Goal: Information Seeking & Learning: Learn about a topic

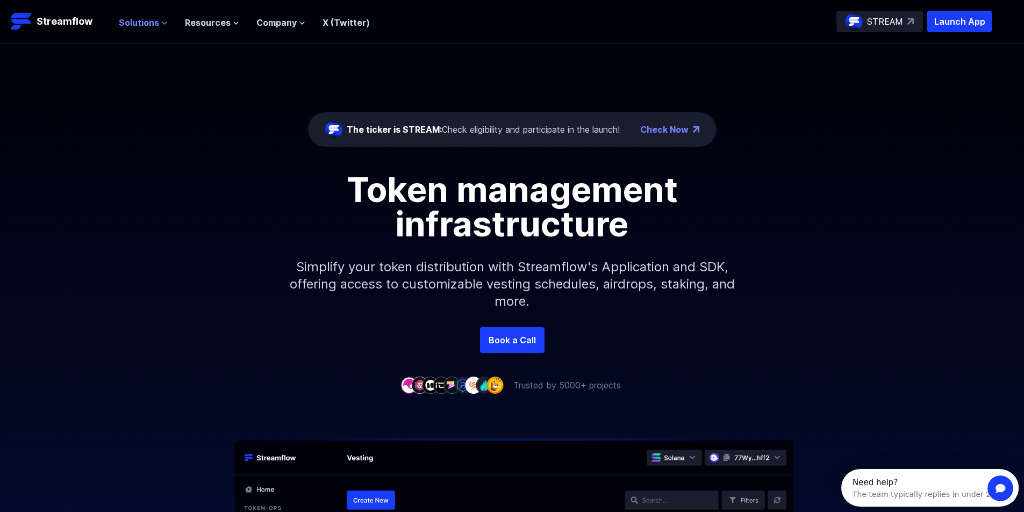
click at [154, 22] on span "Solutions" at bounding box center [139, 22] width 40 height 13
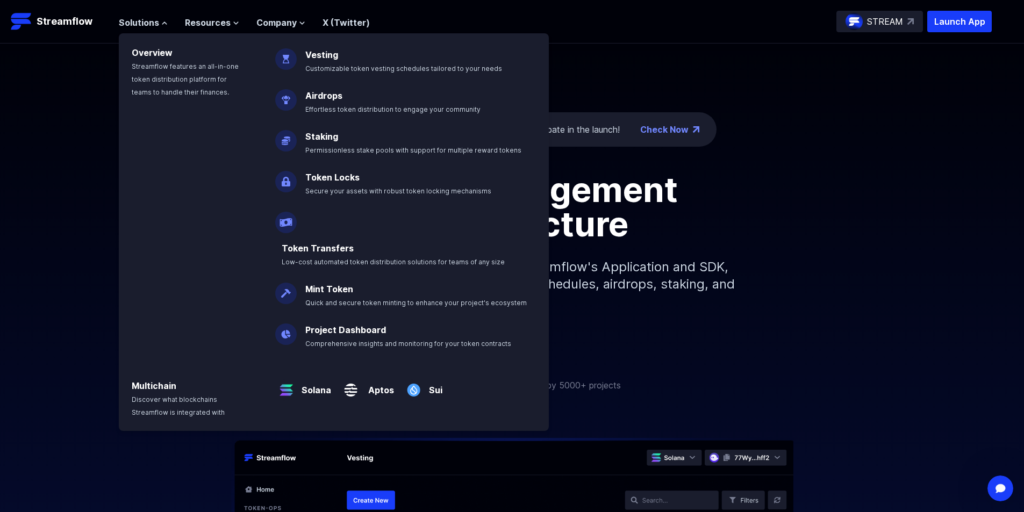
click at [84, 245] on div "Token management infrastructure Simplify your token distribution with Streamflo…" at bounding box center [512, 250] width 1024 height 155
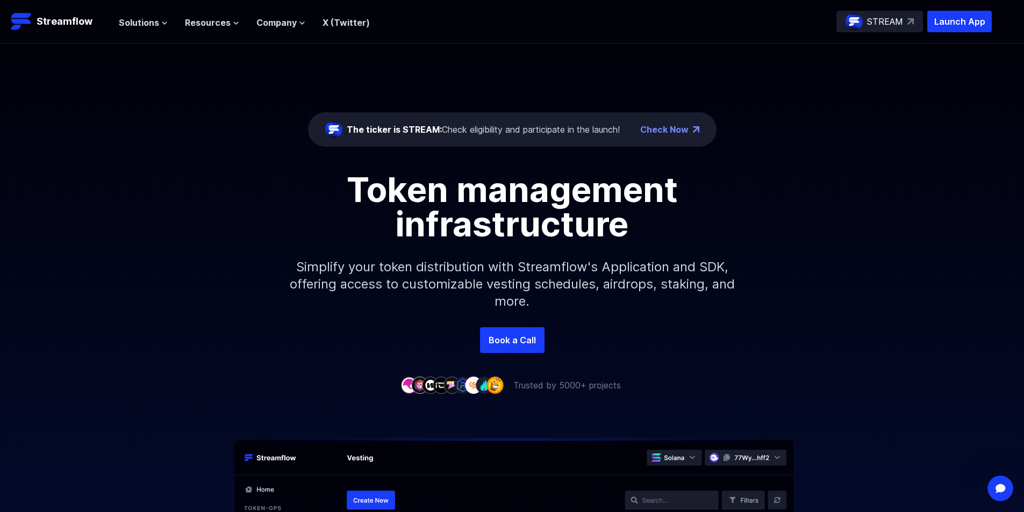
click at [118, 173] on div "Token management infrastructure Simplify your token distribution with Streamflo…" at bounding box center [512, 250] width 1024 height 155
click at [146, 26] on span "Solutions" at bounding box center [139, 22] width 40 height 13
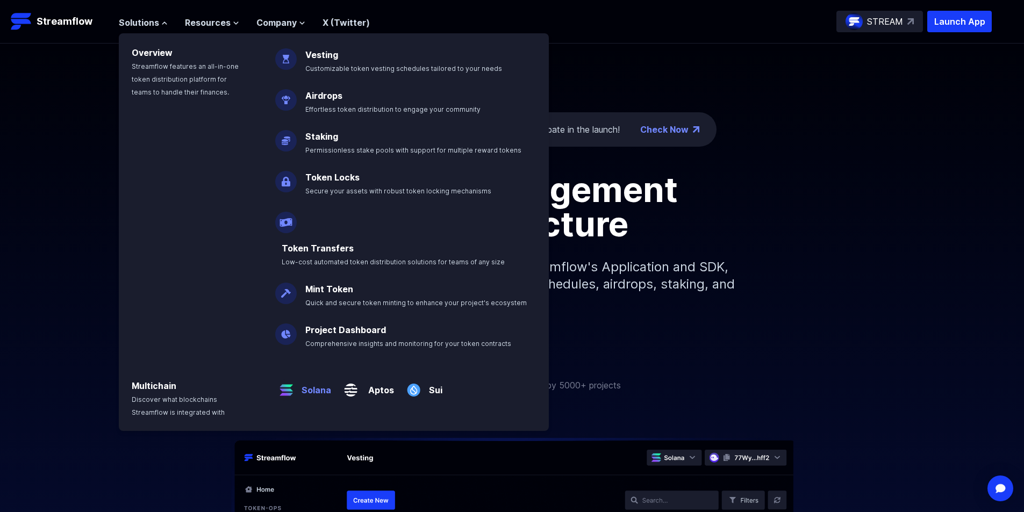
click at [299, 375] on p "Solana" at bounding box center [314, 386] width 34 height 22
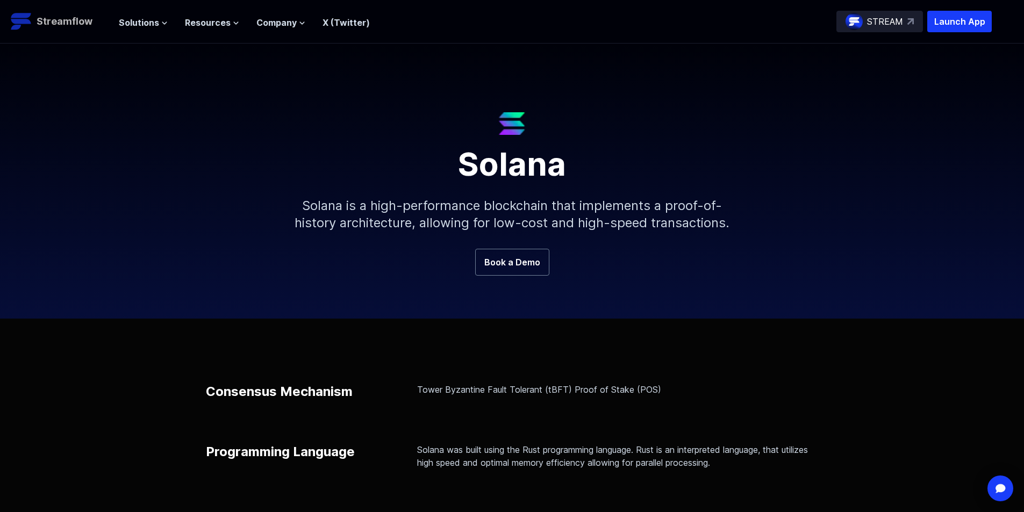
click at [62, 24] on p "Streamflow" at bounding box center [65, 21] width 56 height 15
